Goal: Task Accomplishment & Management: Use online tool/utility

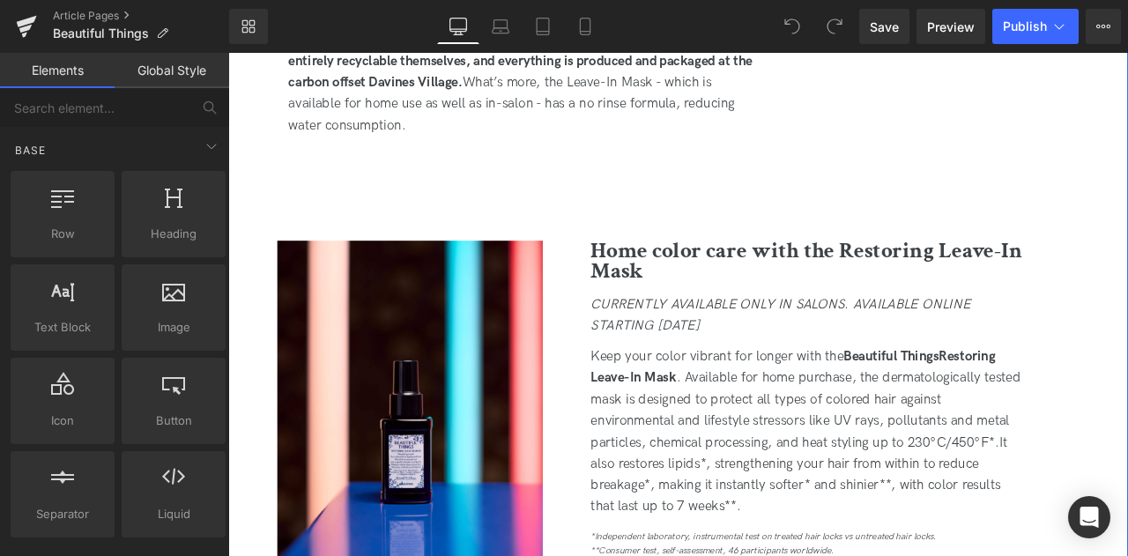
scroll to position [2090, 0]
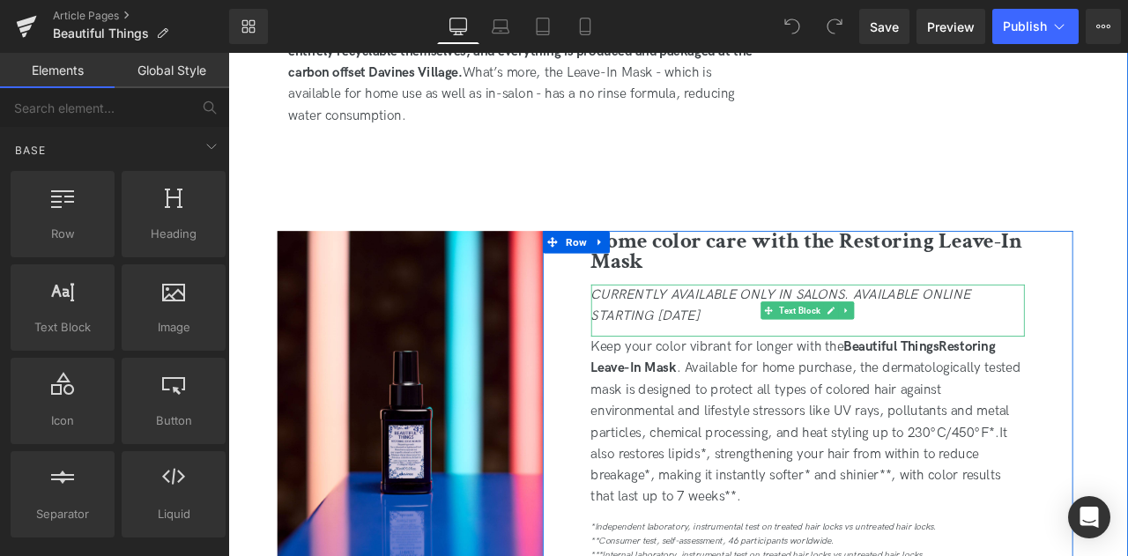
click at [729, 347] on icon "CURRENTLY AVAILABLE ONLY IN SALONS. AVAILABLE ONLINE STARTING [DATE]" at bounding box center [882, 352] width 449 height 44
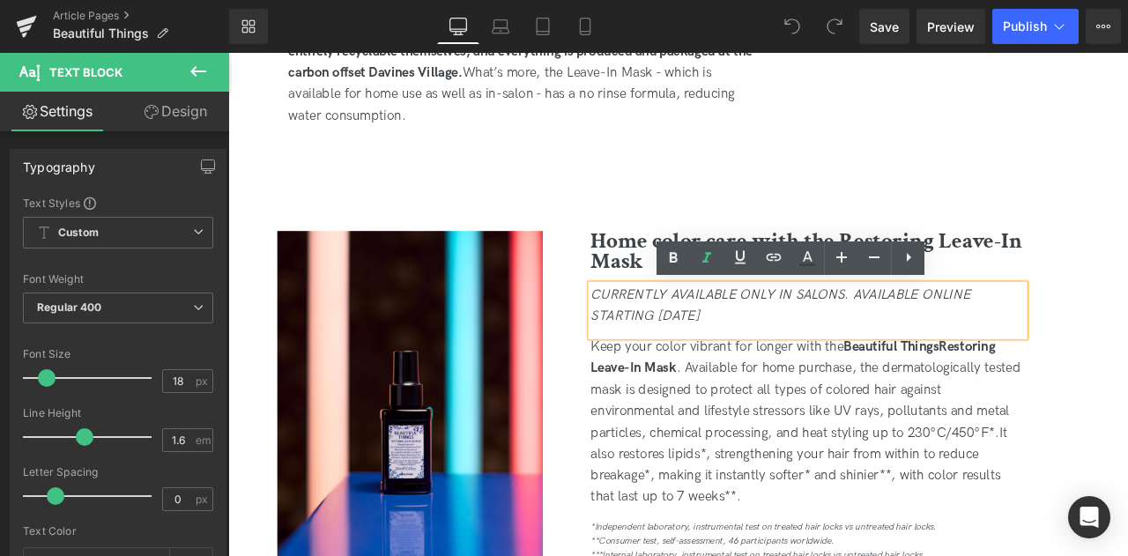
click at [781, 345] on icon "CURRENTLY AVAILABLE ONLY IN SALONS. AVAILABLE ONLINE STARTING [DATE]" at bounding box center [882, 352] width 449 height 44
click at [696, 300] on b "Home color care with the Restoring Leave-In Mask" at bounding box center [913, 288] width 511 height 60
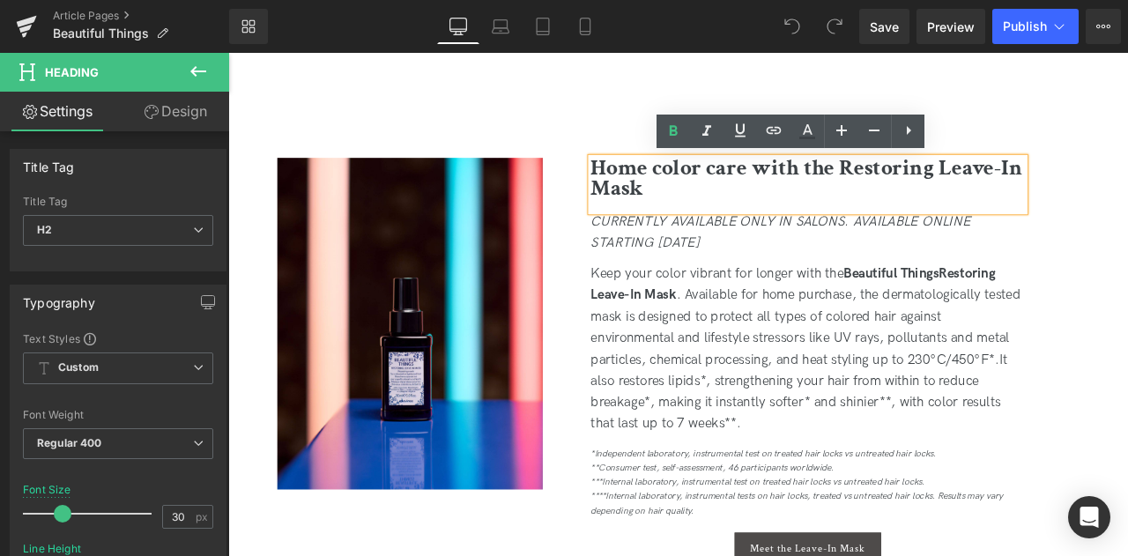
scroll to position [2242, 0]
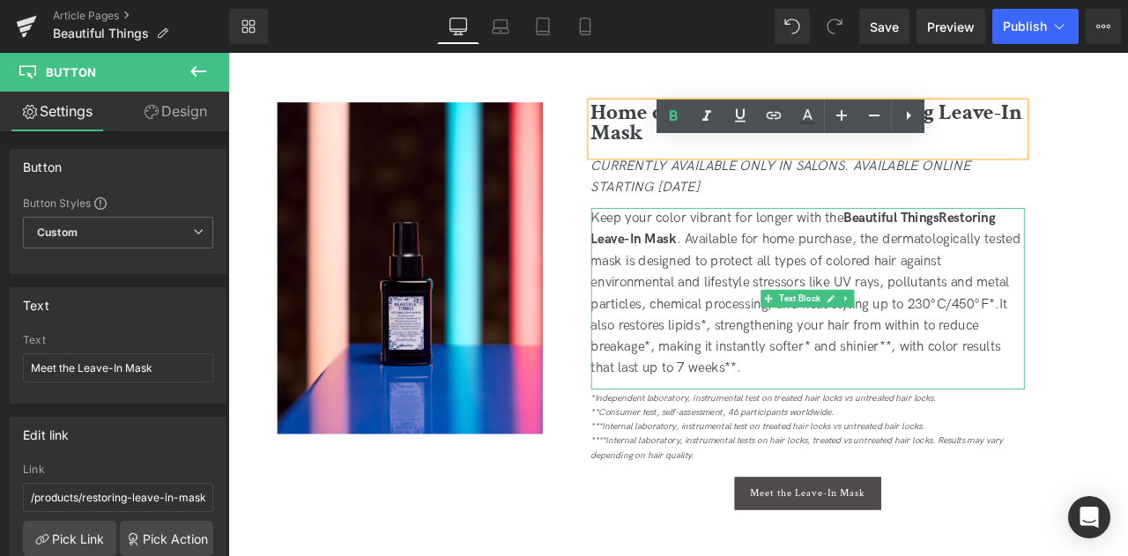
scroll to position [2189, 0]
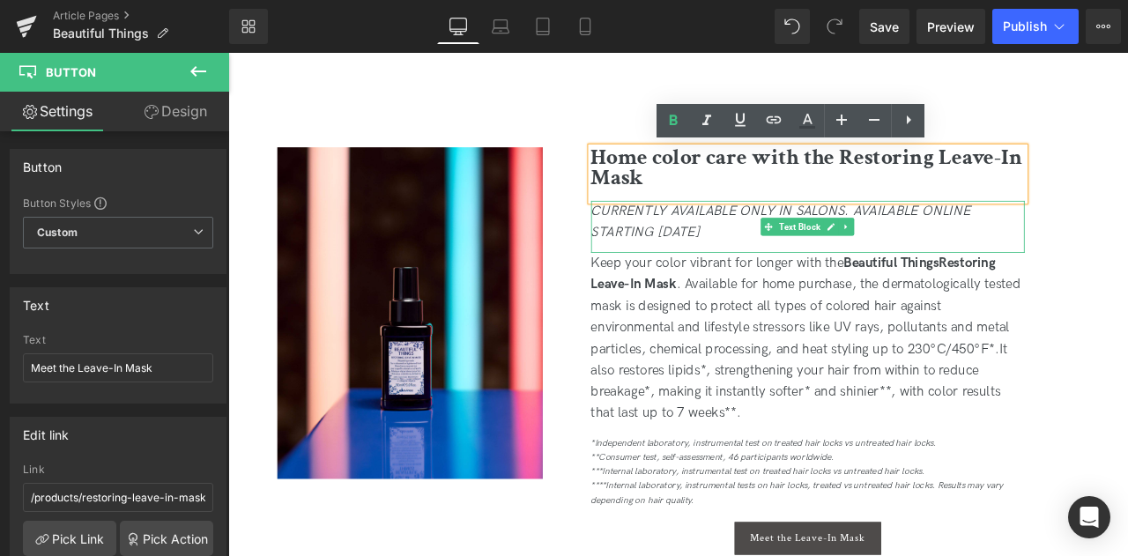
click at [806, 250] on div "CURRENTLY AVAILABLE ONLY IN SALONS. AVAILABLE ONLINE STARTING [DATE]" at bounding box center [915, 259] width 514 height 63
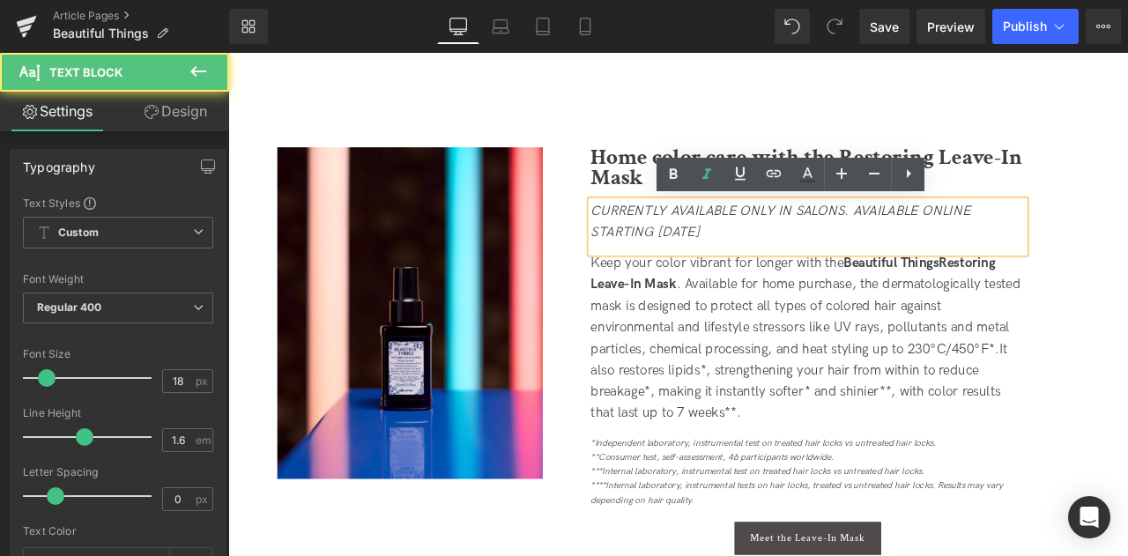
click at [721, 238] on icon "CURRENTLY AVAILABLE ONLY IN SALONS. AVAILABLE ONLINE STARTING [DATE]" at bounding box center [882, 253] width 449 height 44
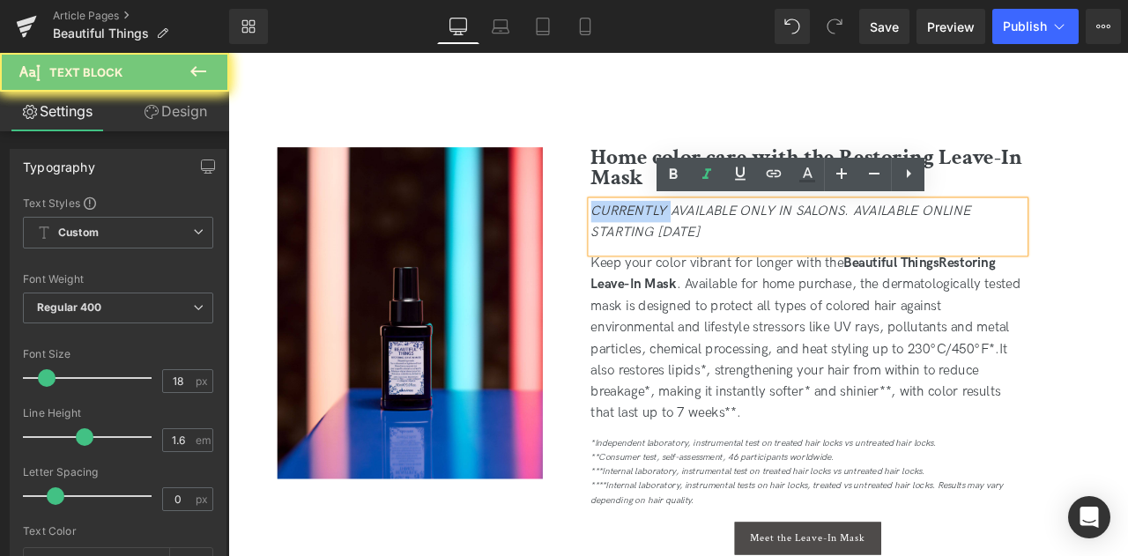
click at [721, 238] on icon "CURRENTLY AVAILABLE ONLY IN SALONS. AVAILABLE ONLINE STARTING [DATE]" at bounding box center [882, 253] width 449 height 44
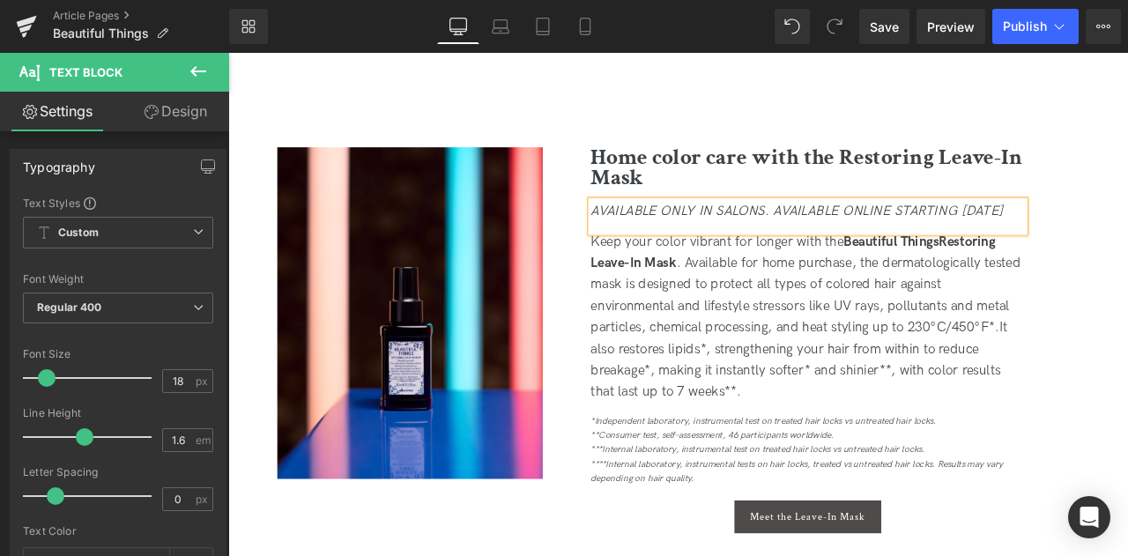
click at [767, 241] on icon "AVAILABLE ONLY IN SALONS. AVAILABLE ONLINE STARTING [DATE]" at bounding box center [902, 240] width 488 height 19
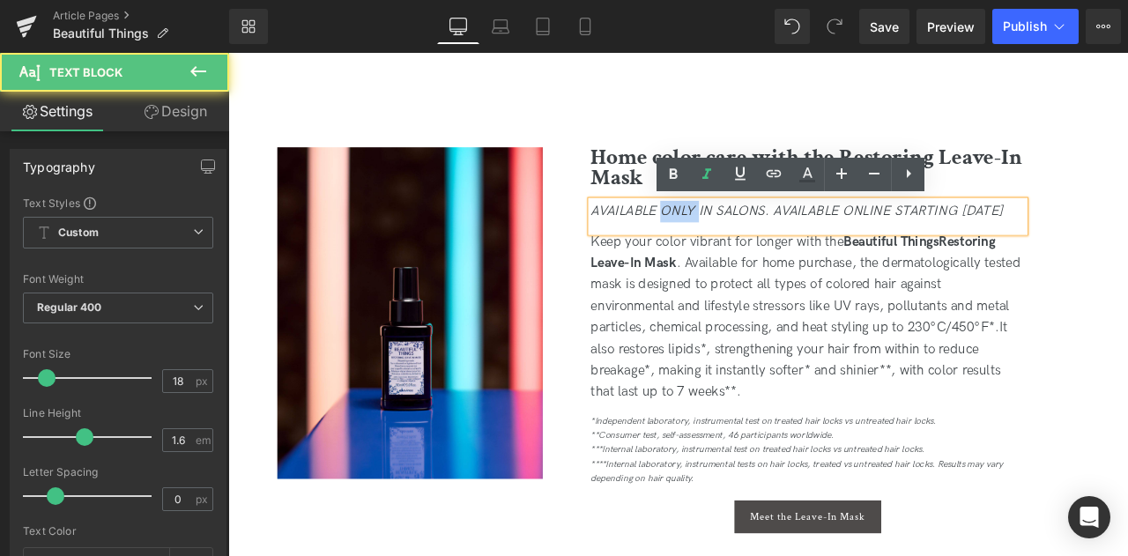
click at [767, 241] on icon "AVAILABLE ONLY IN SALONS. AVAILABLE ONLINE STARTING [DATE]" at bounding box center [902, 240] width 488 height 19
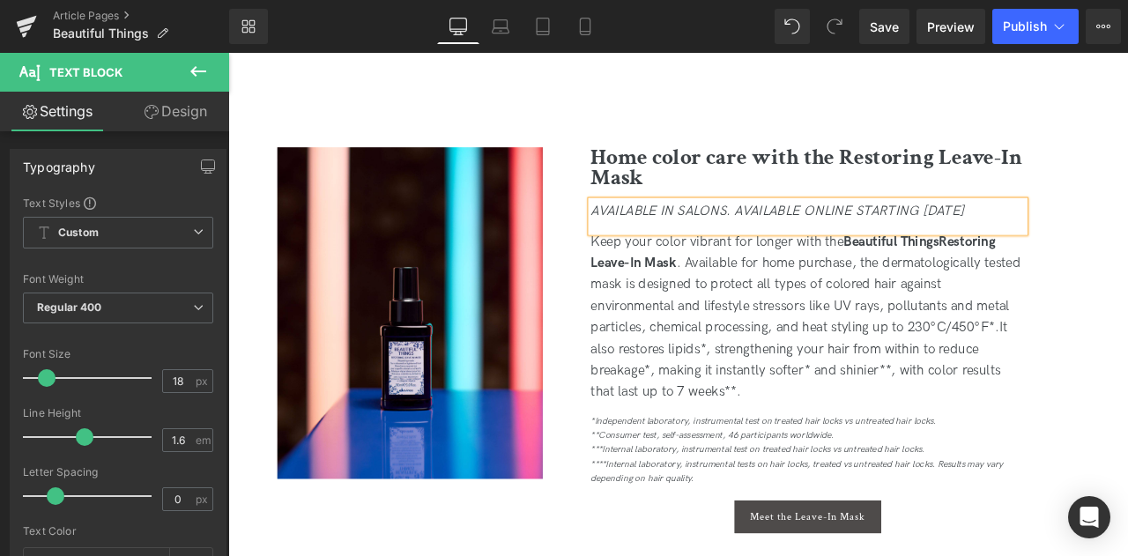
click at [817, 241] on icon "AVAILABLE IN SALONS. AVAILABLE ONLINE STARTING [DATE]" at bounding box center [879, 240] width 442 height 19
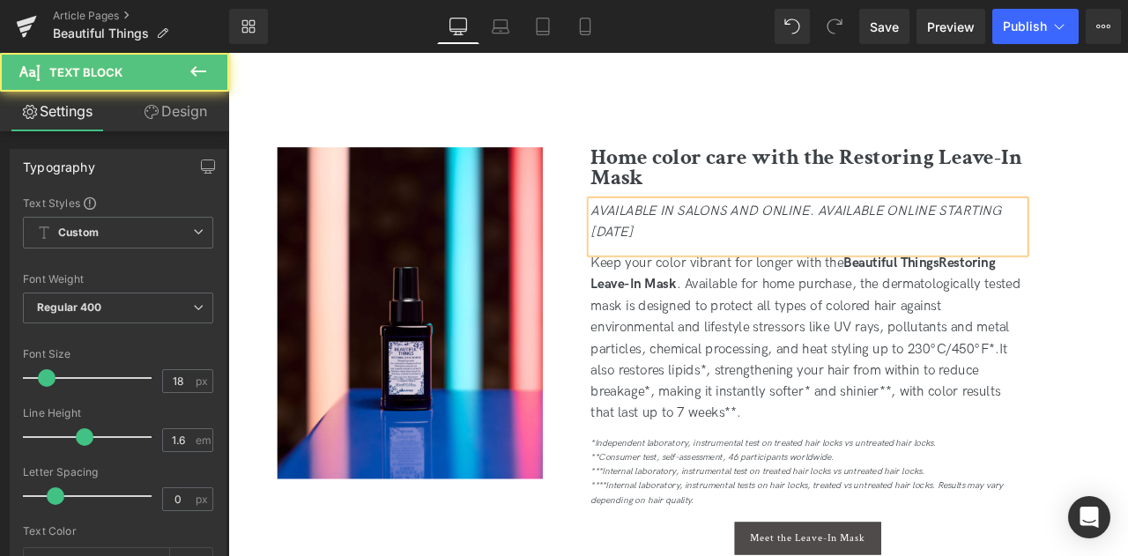
click at [923, 245] on icon "AVAILABLE IN SALONS AND ONLINE. AVAILABLE ONLINE STARTING [DATE]" at bounding box center [901, 253] width 487 height 44
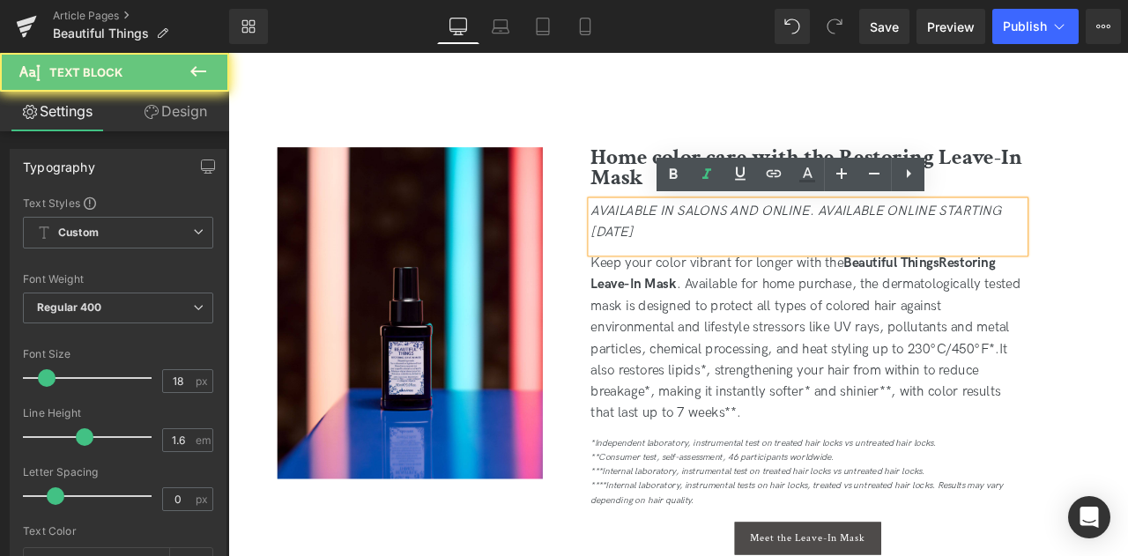
click at [891, 270] on div "AVAILABLE IN SALONS AND ONLINE. AVAILABLE ONLINE STARTING [DATE]" at bounding box center [915, 259] width 514 height 63
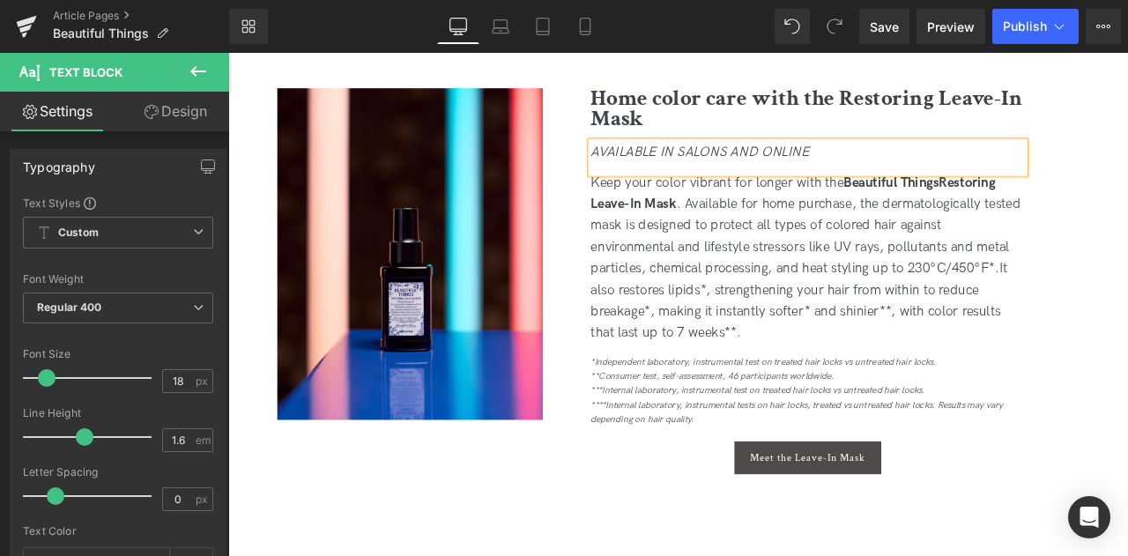
scroll to position [2243, 0]
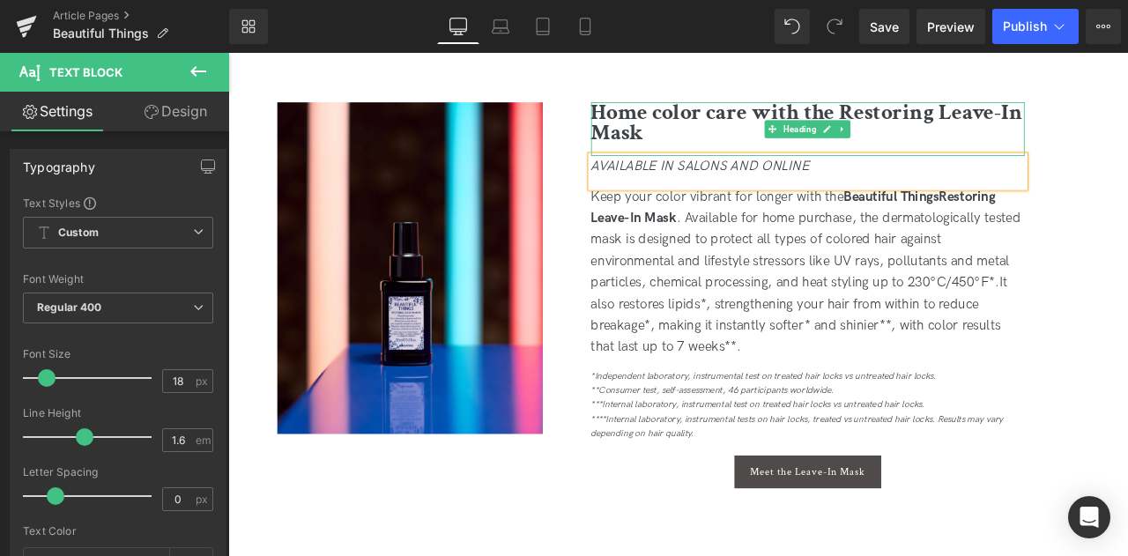
click at [748, 149] on h2 "Home color care with the Restoring Leave-In Mask" at bounding box center [915, 136] width 514 height 50
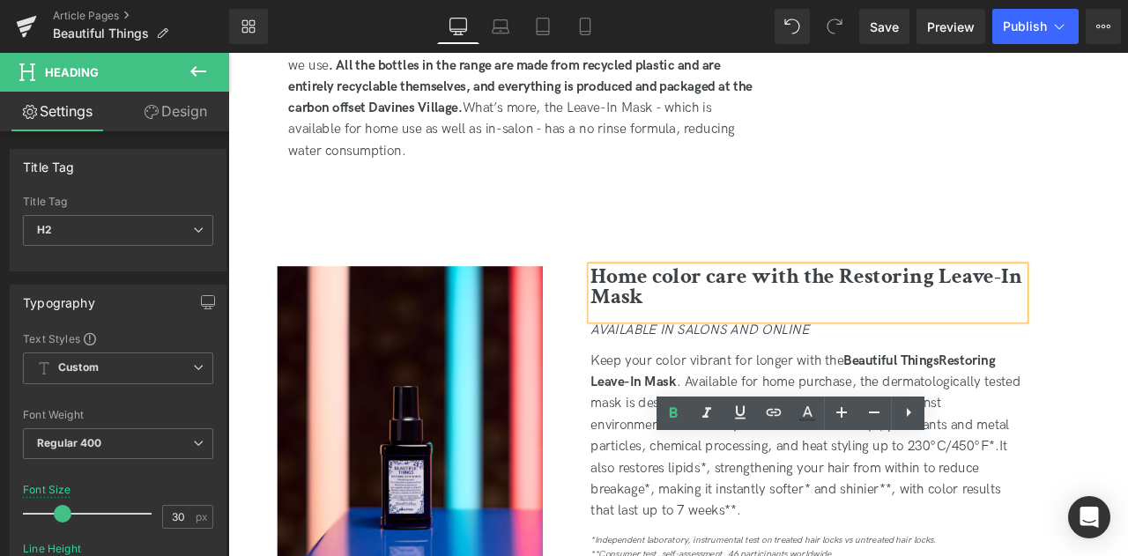
scroll to position [2149, 0]
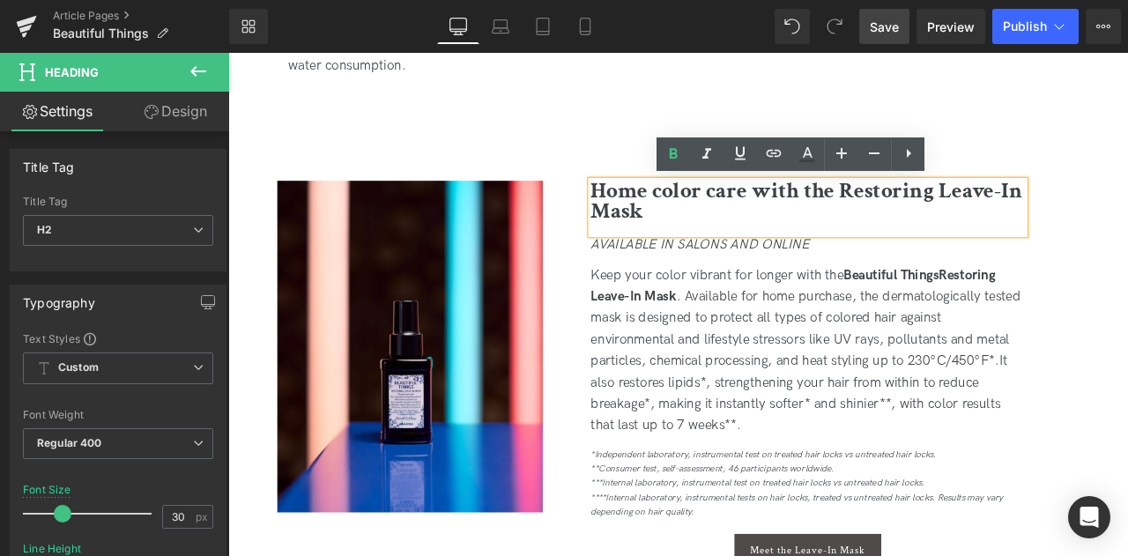
click at [886, 19] on span "Save" at bounding box center [884, 27] width 29 height 19
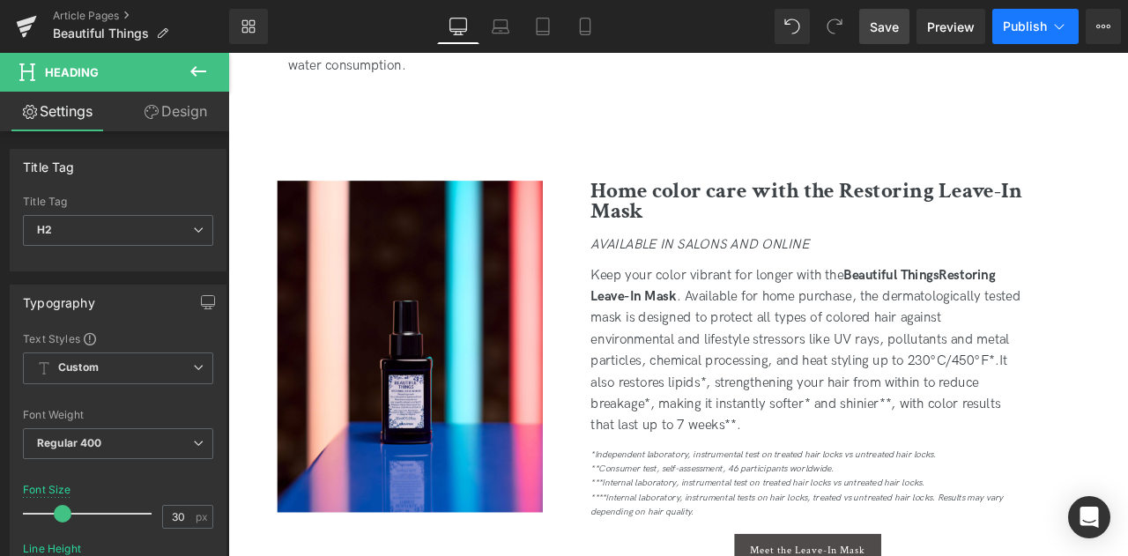
click at [1050, 34] on icon at bounding box center [1059, 27] width 18 height 18
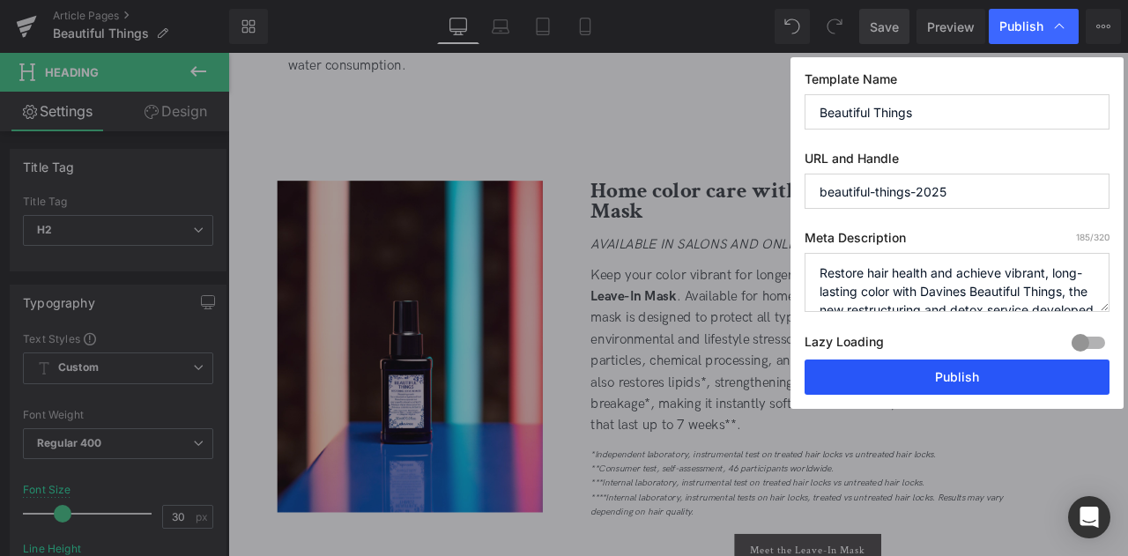
click at [929, 382] on button "Publish" at bounding box center [956, 377] width 305 height 35
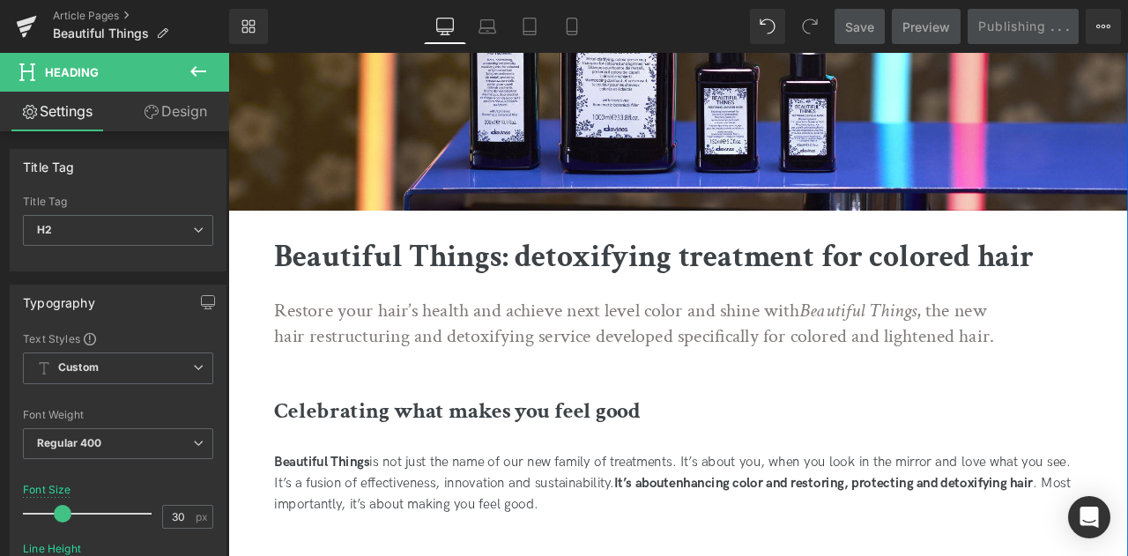
scroll to position [208, 0]
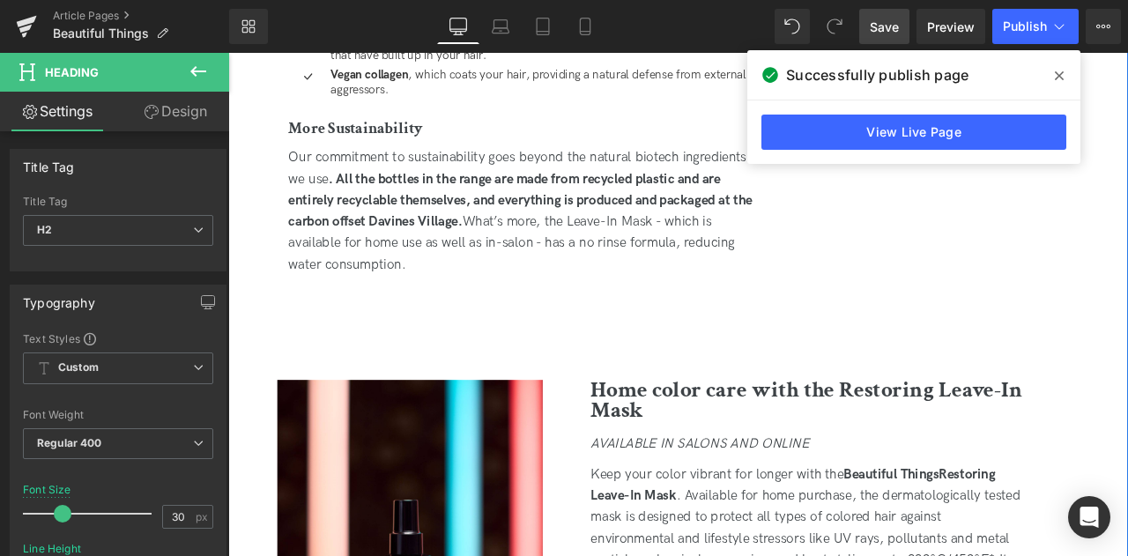
scroll to position [1916, 0]
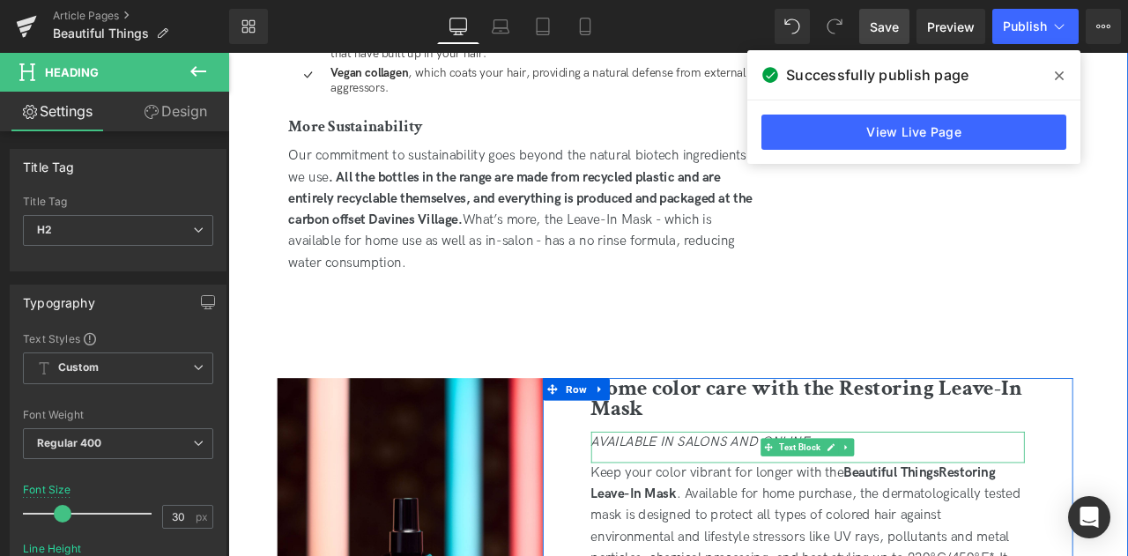
click at [767, 515] on icon "AVAILABLE IN SALONS AND ONLINE" at bounding box center [787, 513] width 259 height 19
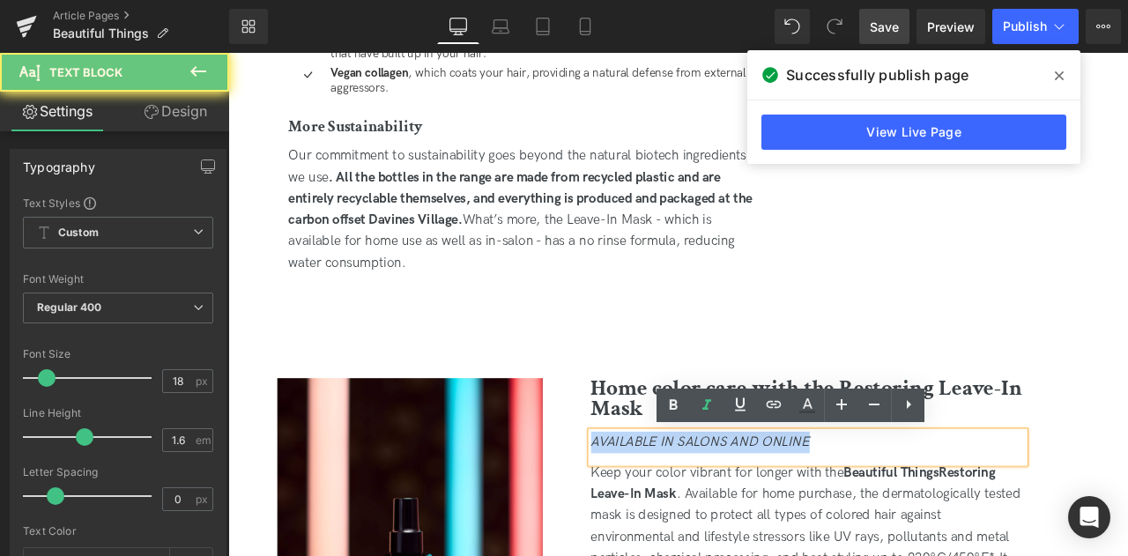
click at [767, 515] on icon "AVAILABLE IN SALONS AND ONLINE" at bounding box center [787, 513] width 259 height 19
